Goal: Task Accomplishment & Management: Manage account settings

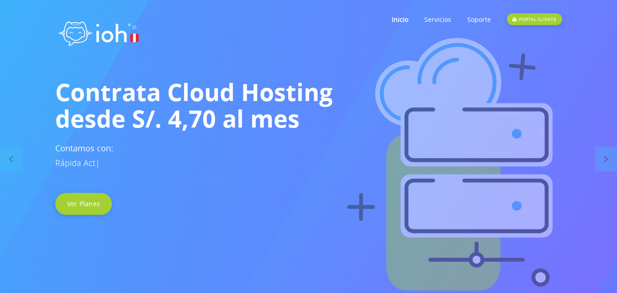
click at [528, 28] on link "PORTAL CLIENTE" at bounding box center [534, 19] width 55 height 36
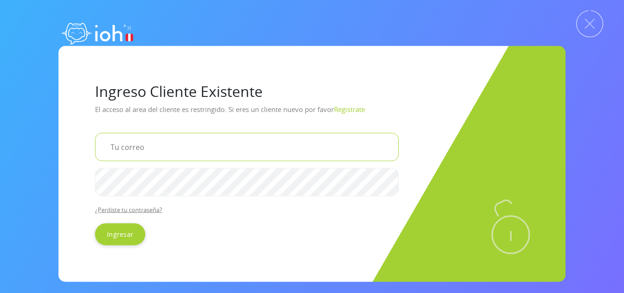
click at [197, 152] on input "email" at bounding box center [247, 146] width 304 height 28
type input "[EMAIL_ADDRESS][DOMAIN_NAME]"
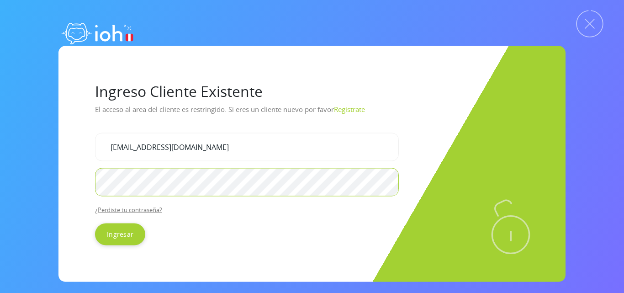
click at [95, 223] on input "Ingresar" at bounding box center [120, 234] width 50 height 22
